Goal: Obtain resource: Obtain resource

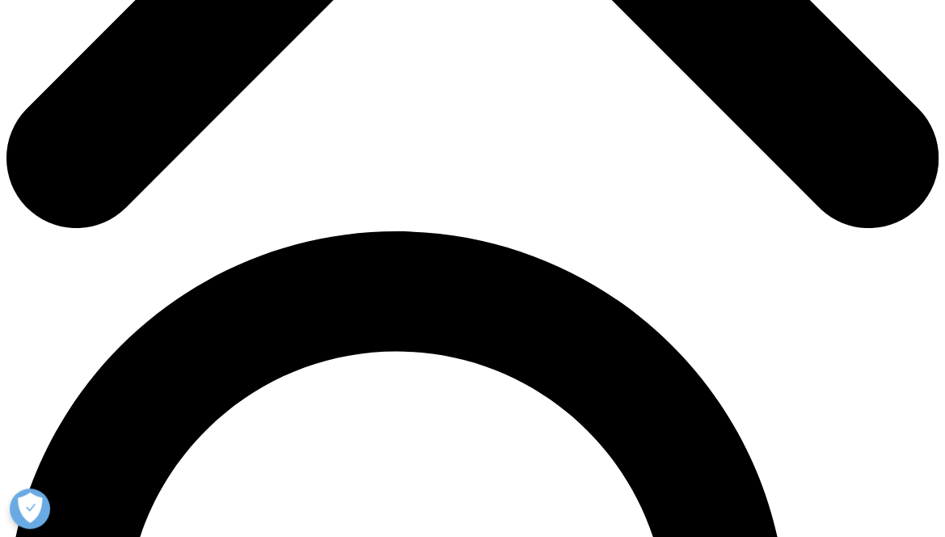
scroll to position [226, 896]
type input "[PERSON_NAME]"
type input "Bell"
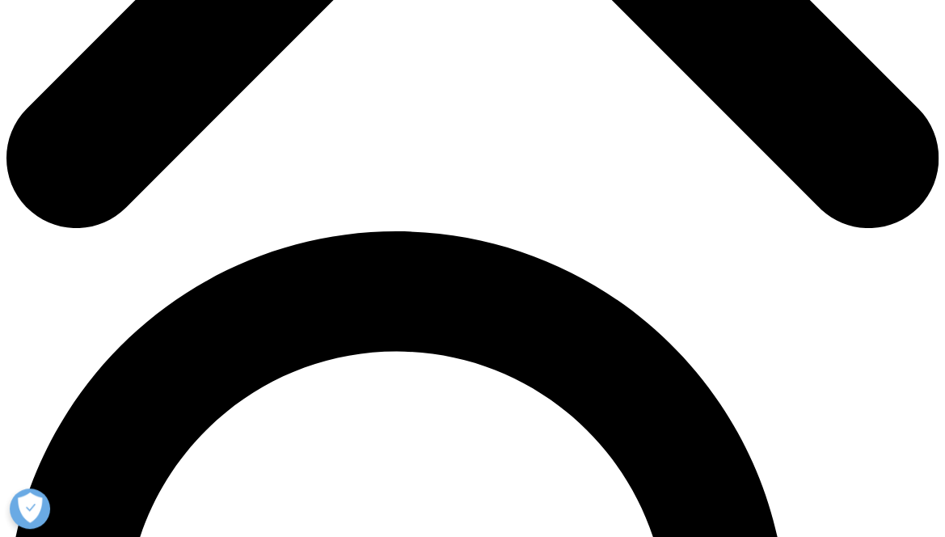
scroll to position [0, 14]
type input "[PERSON_NAME][EMAIL_ADDRESS][PERSON_NAME][DOMAIN_NAME]"
type input "Manager"
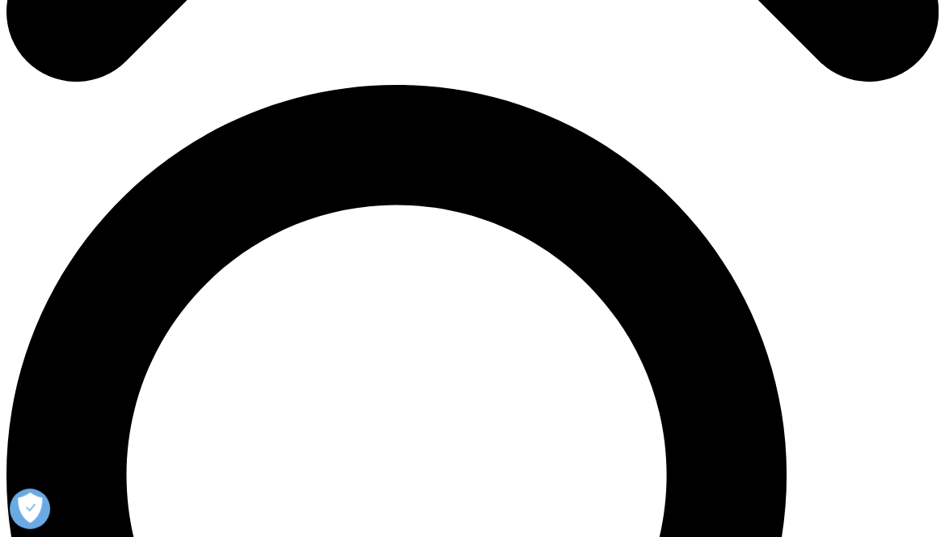
scroll to position [890, 0]
